Goal: Information Seeking & Learning: Compare options

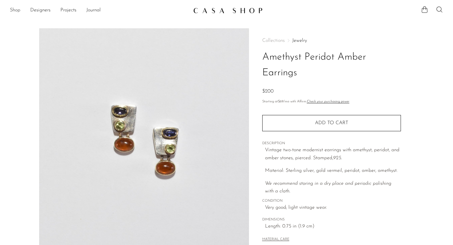
click at [18, 10] on link "Shop" at bounding box center [15, 10] width 10 height 8
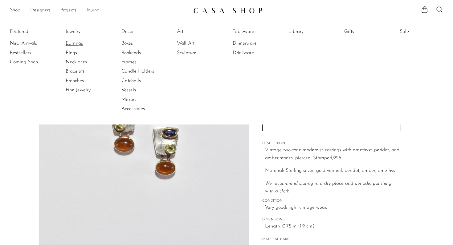
click at [75, 44] on link "Earrings" at bounding box center [89, 43] width 46 height 7
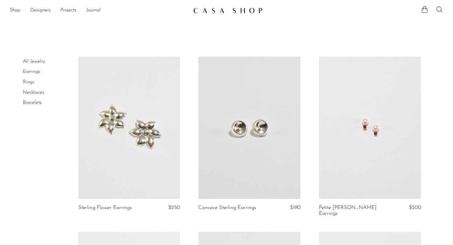
click at [141, 115] on link at bounding box center [129, 128] width 102 height 143
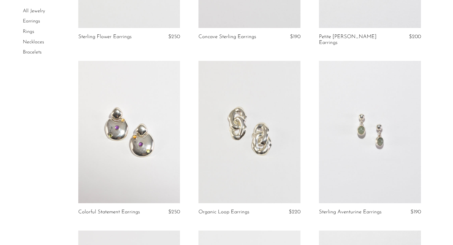
scroll to position [175, 0]
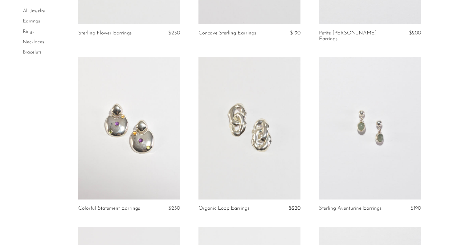
click at [148, 119] on link at bounding box center [129, 128] width 102 height 143
click at [270, 110] on link at bounding box center [249, 128] width 102 height 143
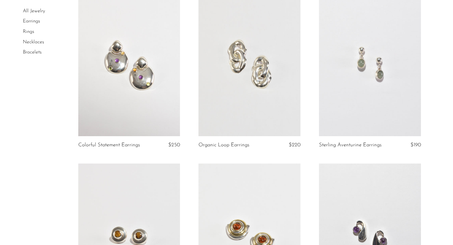
scroll to position [276, 0]
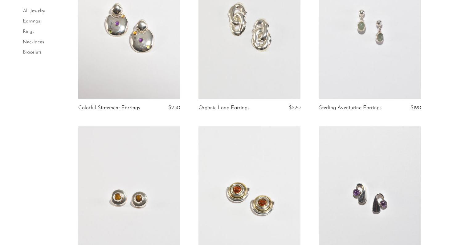
click at [376, 28] on link at bounding box center [370, 28] width 102 height 143
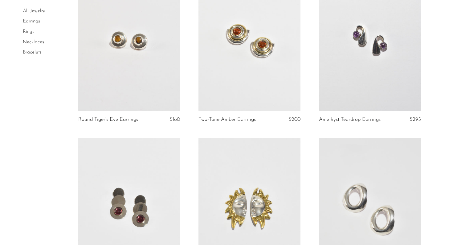
scroll to position [443, 0]
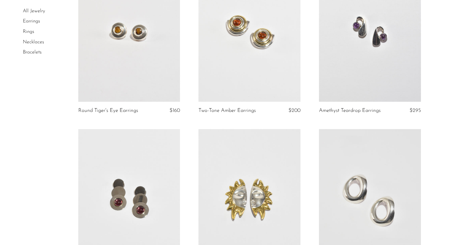
click at [362, 42] on link at bounding box center [370, 30] width 102 height 143
click at [157, 168] on link at bounding box center [129, 200] width 102 height 143
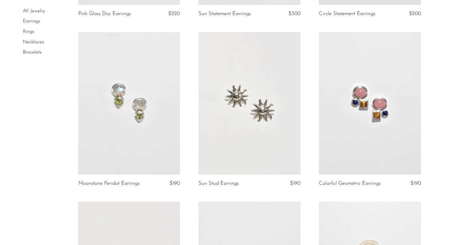
scroll to position [712, 0]
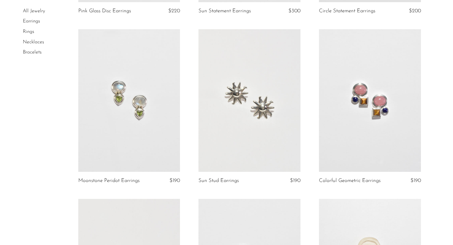
click at [243, 107] on link at bounding box center [249, 100] width 102 height 143
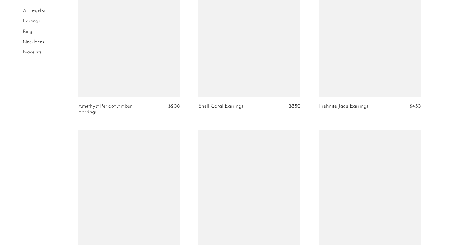
scroll to position [1544, 0]
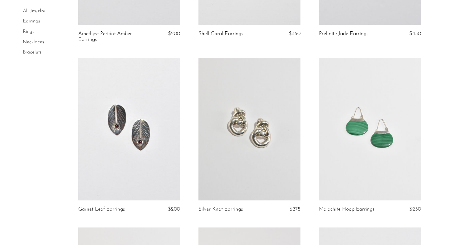
click at [244, 139] on link at bounding box center [249, 129] width 102 height 143
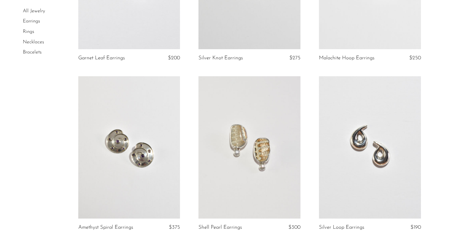
scroll to position [1700, 0]
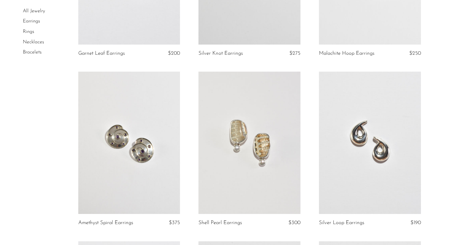
click at [148, 135] on link at bounding box center [129, 143] width 102 height 143
click at [376, 121] on link at bounding box center [370, 143] width 102 height 143
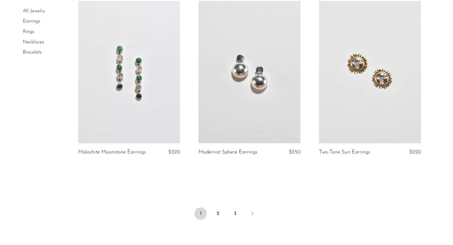
scroll to position [1944, 0]
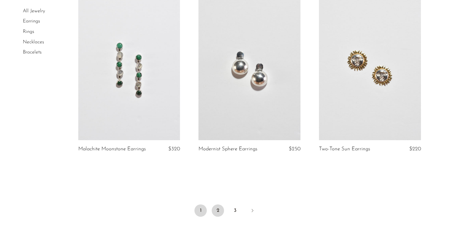
click at [219, 205] on link "2" at bounding box center [217, 211] width 12 height 12
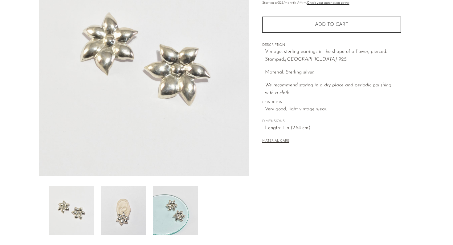
scroll to position [155, 0]
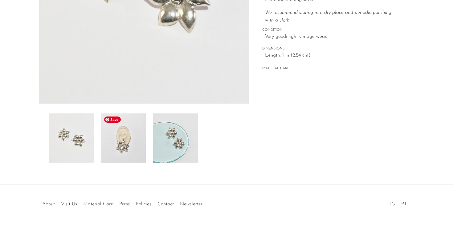
click at [123, 141] on img at bounding box center [123, 138] width 45 height 49
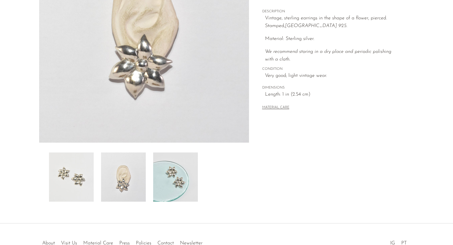
scroll to position [116, 0]
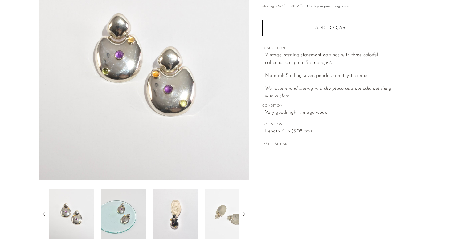
scroll to position [127, 0]
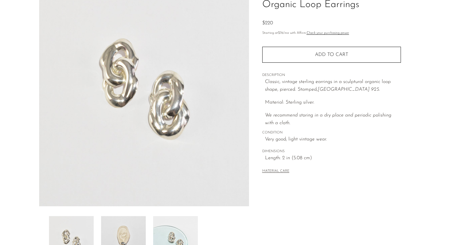
scroll to position [155, 0]
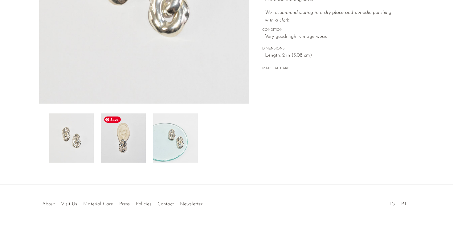
click at [139, 127] on img at bounding box center [123, 138] width 45 height 49
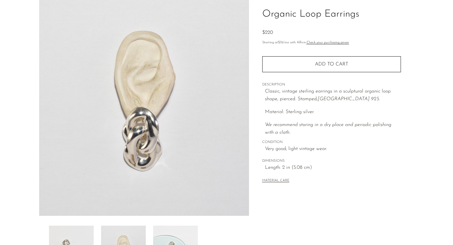
scroll to position [42, 0]
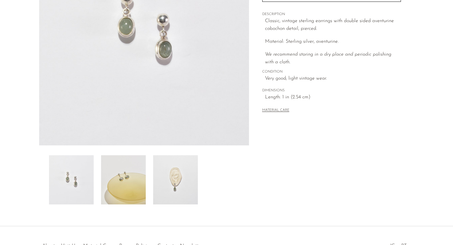
scroll to position [114, 0]
click at [161, 190] on img at bounding box center [175, 179] width 45 height 49
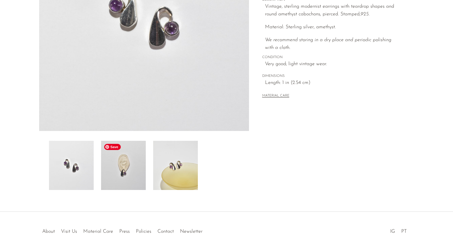
scroll to position [126, 0]
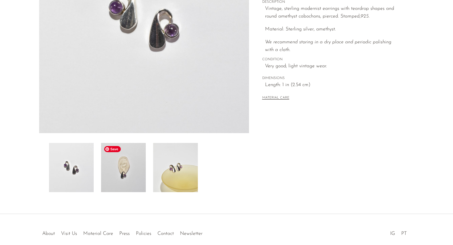
click at [125, 154] on img at bounding box center [123, 167] width 45 height 49
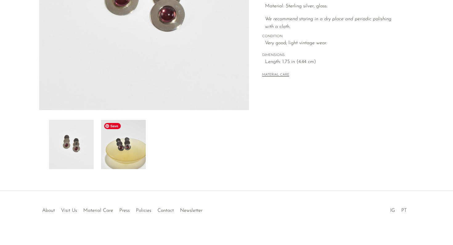
scroll to position [155, 0]
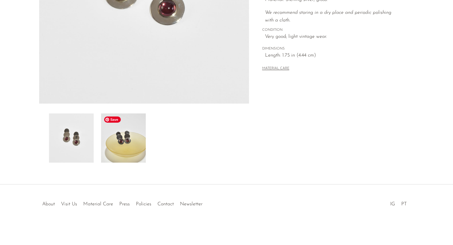
click at [125, 149] on img at bounding box center [123, 138] width 45 height 49
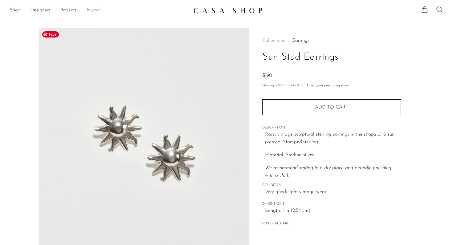
scroll to position [155, 0]
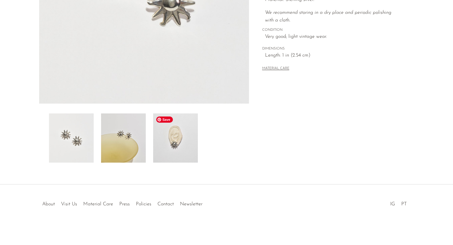
click at [187, 139] on img at bounding box center [175, 138] width 45 height 49
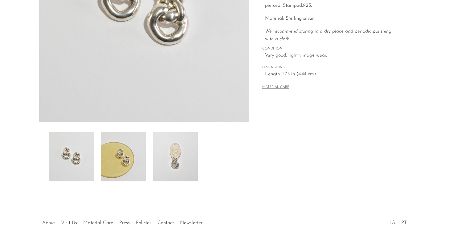
scroll to position [155, 0]
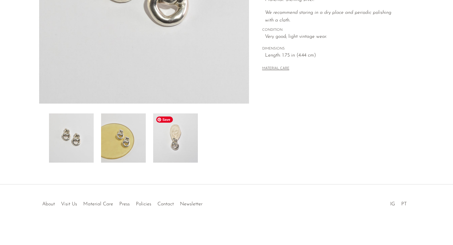
click at [164, 139] on img at bounding box center [175, 138] width 45 height 49
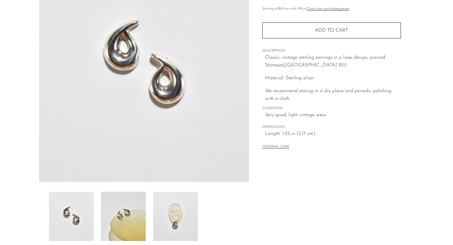
scroll to position [135, 0]
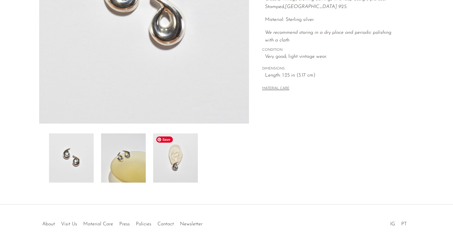
click at [166, 166] on img at bounding box center [175, 158] width 45 height 49
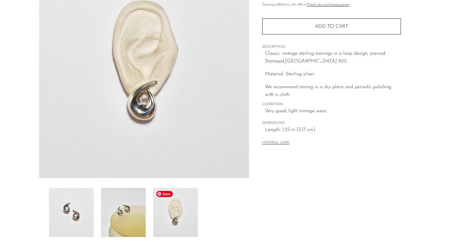
scroll to position [77, 0]
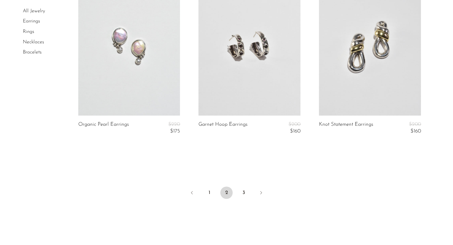
scroll to position [2051, 0]
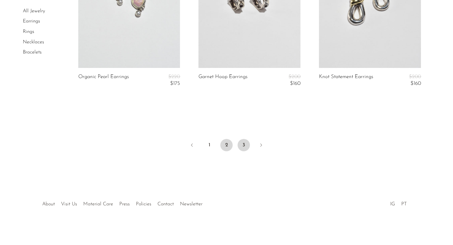
click at [245, 146] on link "3" at bounding box center [243, 145] width 12 height 12
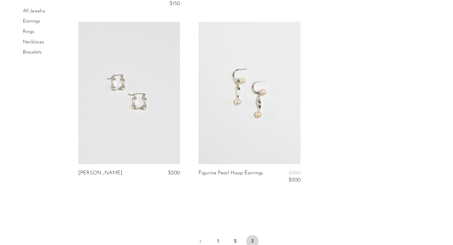
scroll to position [212, 0]
click at [240, 130] on link at bounding box center [249, 92] width 102 height 143
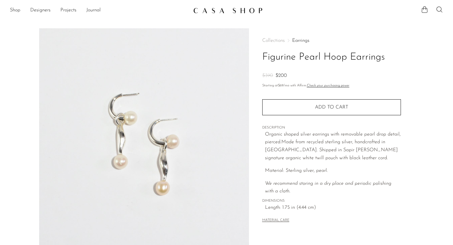
scroll to position [123, 0]
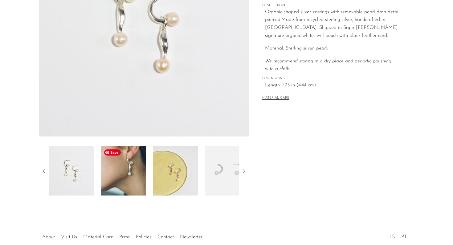
click at [139, 167] on img at bounding box center [123, 171] width 45 height 49
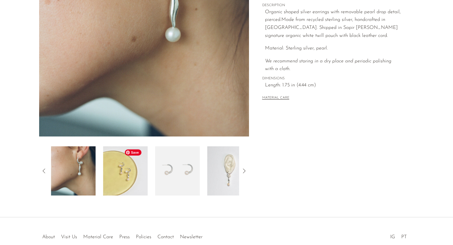
scroll to position [0, 0]
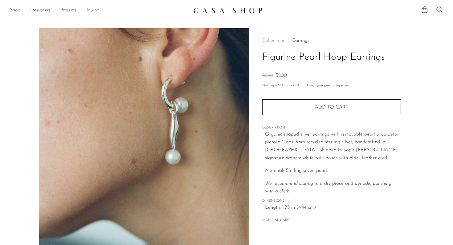
click at [15, 8] on link "Shop" at bounding box center [15, 10] width 10 height 8
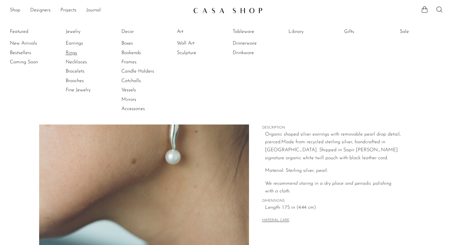
click at [72, 53] on link "Rings" at bounding box center [89, 53] width 46 height 7
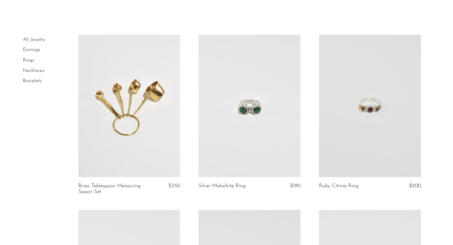
scroll to position [25, 0]
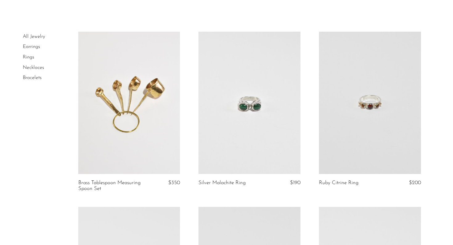
click at [274, 119] on link at bounding box center [249, 103] width 102 height 143
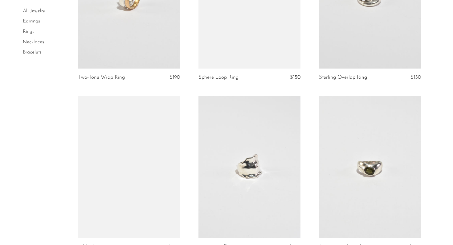
scroll to position [498, 0]
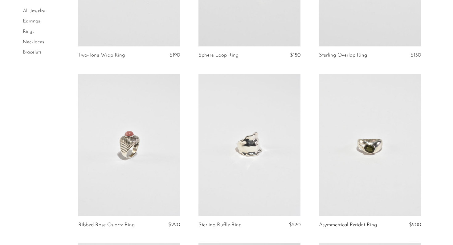
click at [170, 141] on link at bounding box center [129, 145] width 102 height 143
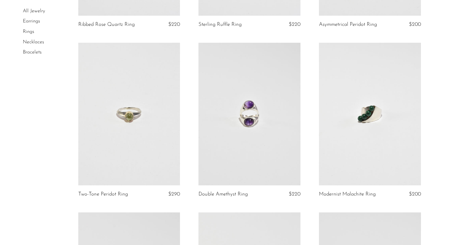
scroll to position [772, 0]
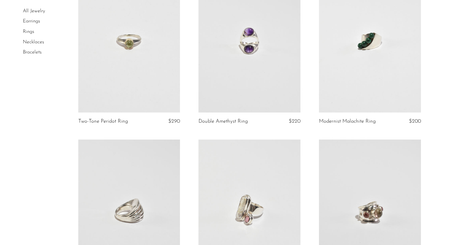
click at [379, 76] on link at bounding box center [370, 41] width 102 height 143
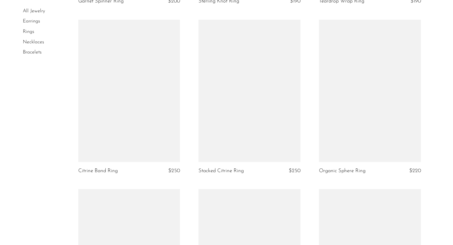
scroll to position [1408, 0]
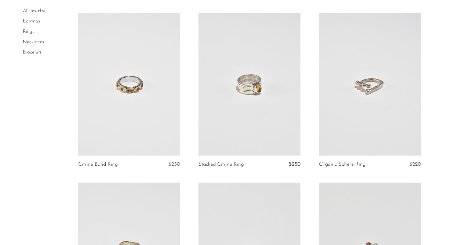
click at [279, 102] on link at bounding box center [249, 84] width 102 height 143
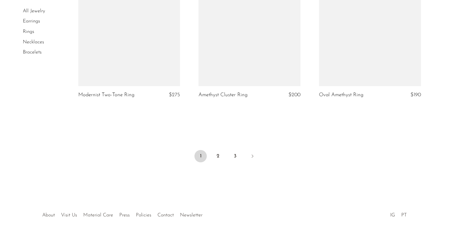
scroll to position [1995, 0]
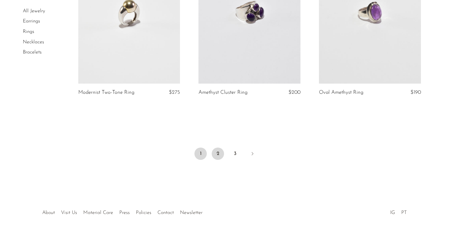
click at [218, 153] on link "2" at bounding box center [217, 154] width 12 height 12
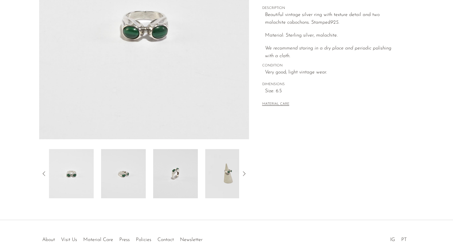
scroll to position [155, 0]
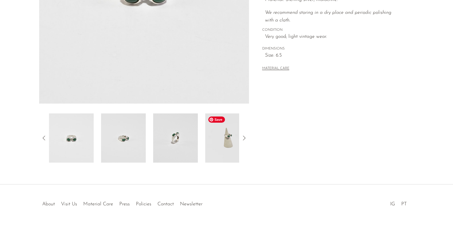
click at [231, 147] on img at bounding box center [227, 138] width 45 height 49
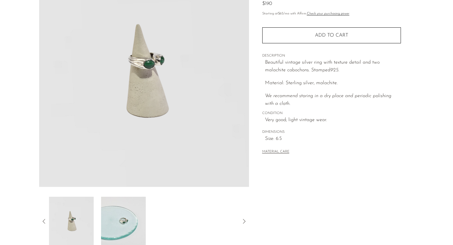
scroll to position [68, 0]
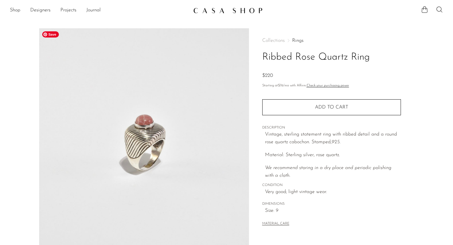
scroll to position [79, 0]
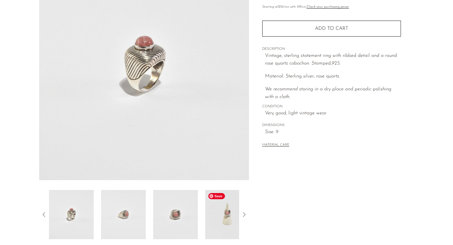
click at [216, 220] on img at bounding box center [227, 214] width 45 height 49
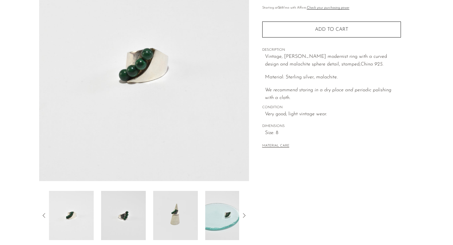
scroll to position [80, 0]
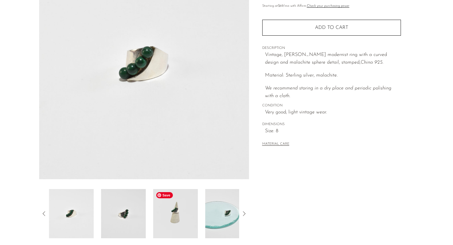
click at [179, 212] on img at bounding box center [175, 213] width 45 height 49
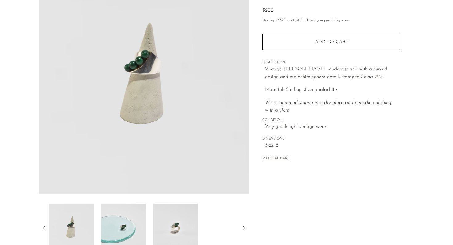
scroll to position [64, 0]
click at [132, 229] on img at bounding box center [123, 229] width 45 height 49
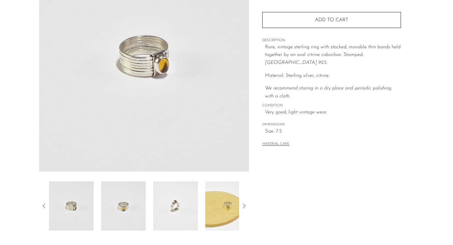
scroll to position [91, 0]
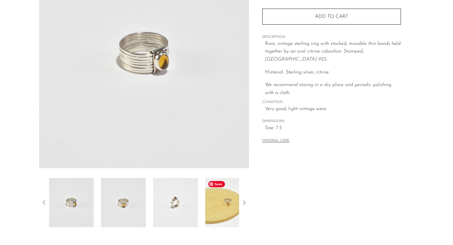
click at [212, 203] on img at bounding box center [227, 202] width 45 height 49
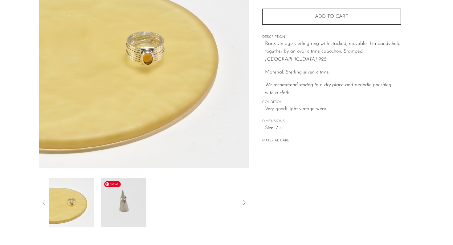
click at [134, 208] on img at bounding box center [123, 202] width 45 height 49
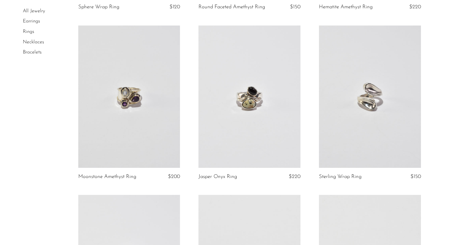
scroll to position [202, 0]
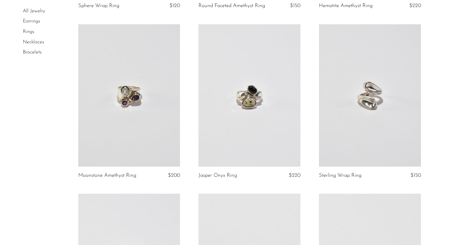
click at [256, 109] on link at bounding box center [249, 95] width 102 height 143
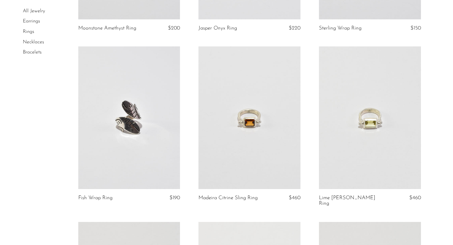
scroll to position [360, 0]
